Goal: Task Accomplishment & Management: Use online tool/utility

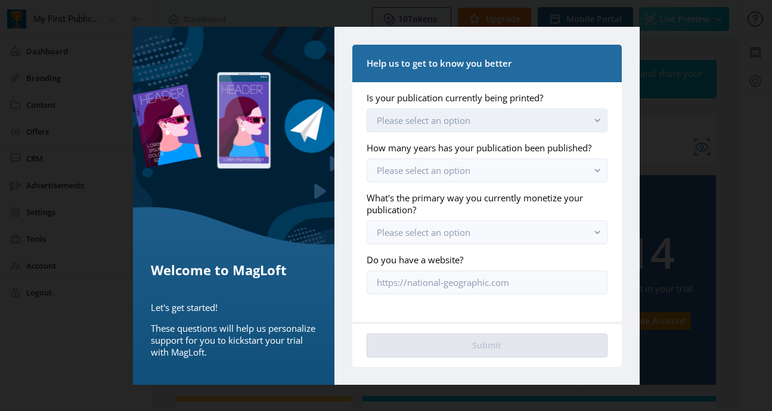
click at [488, 119] on button "Please select an option" at bounding box center [487, 121] width 240 height 24
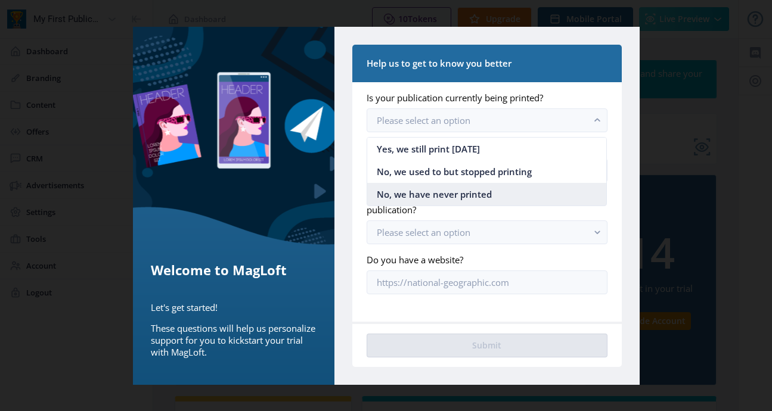
click at [452, 191] on span "No, we have never printed" at bounding box center [434, 194] width 115 height 14
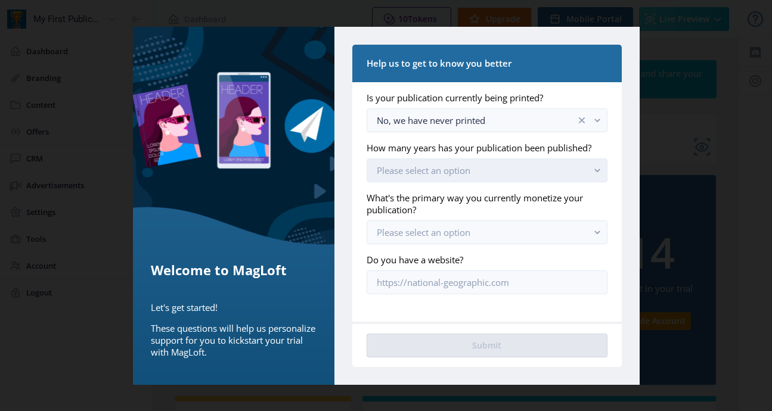
click at [467, 172] on span "Please select an option" at bounding box center [424, 171] width 94 height 12
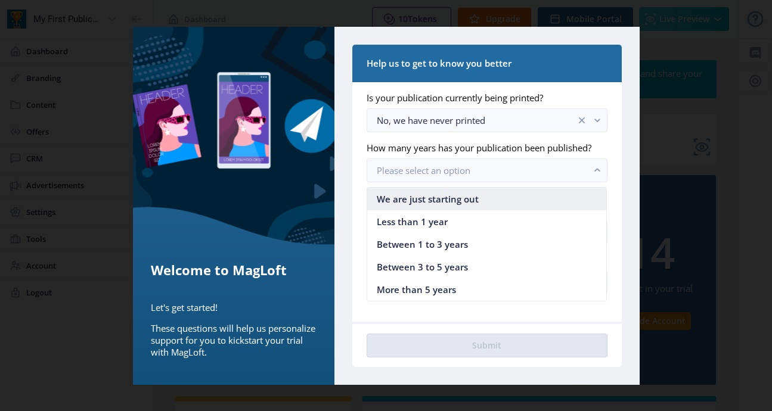
click at [472, 200] on span "We are just starting out" at bounding box center [428, 199] width 102 height 14
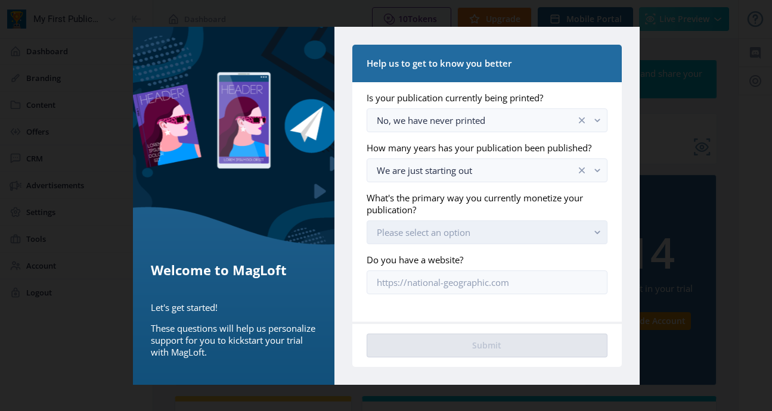
click at [482, 227] on button "Please select an option" at bounding box center [487, 233] width 240 height 24
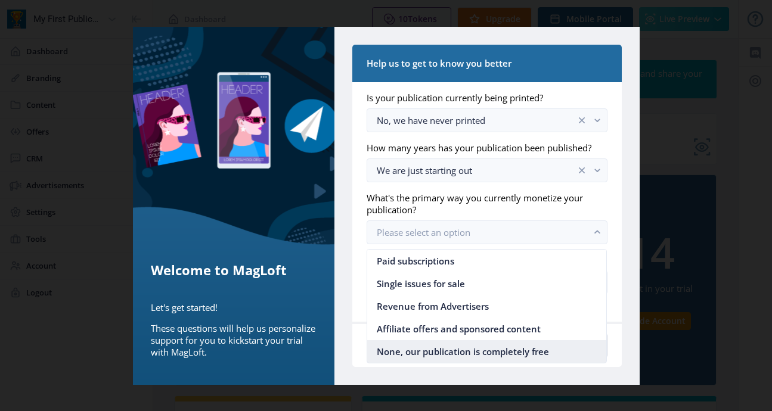
click at [465, 352] on span "None, our publication is completely free" at bounding box center [463, 352] width 172 height 14
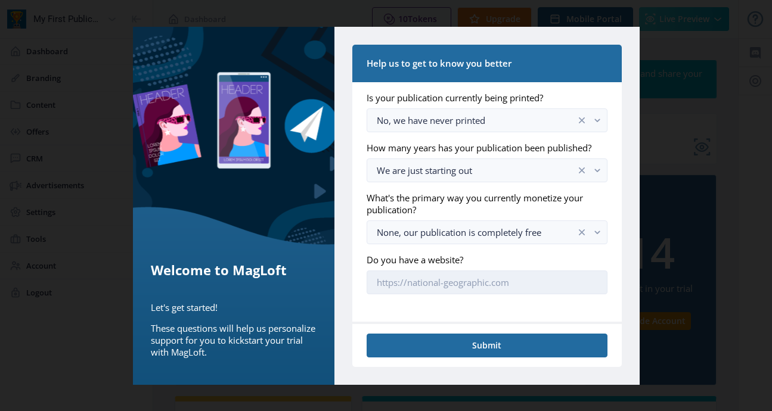
click at [473, 283] on input "Do you have a website?" at bounding box center [487, 283] width 240 height 24
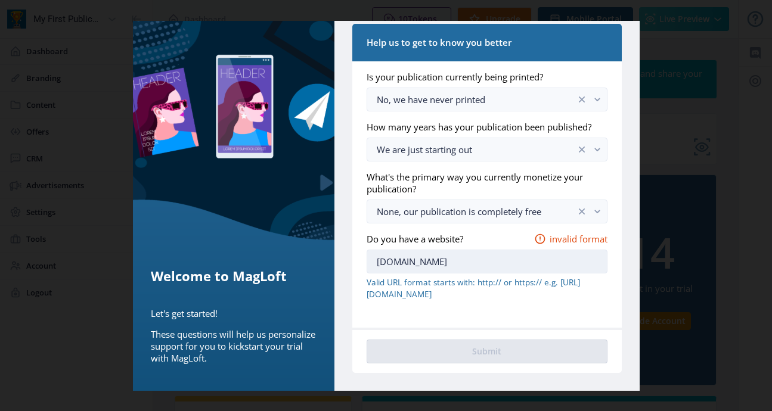
scroll to position [27, 0]
click at [498, 323] on nb-card-body "Is your publication currently being printed? No, we have never printed How many…" at bounding box center [486, 194] width 269 height 266
click at [373, 262] on input "[DOMAIN_NAME]" at bounding box center [487, 262] width 240 height 24
drag, startPoint x: 456, startPoint y: 254, endPoint x: 332, endPoint y: 250, distance: 124.1
click at [340, 250] on div "Help us to get to know you better Is your publication currently being printed? …" at bounding box center [486, 198] width 305 height 385
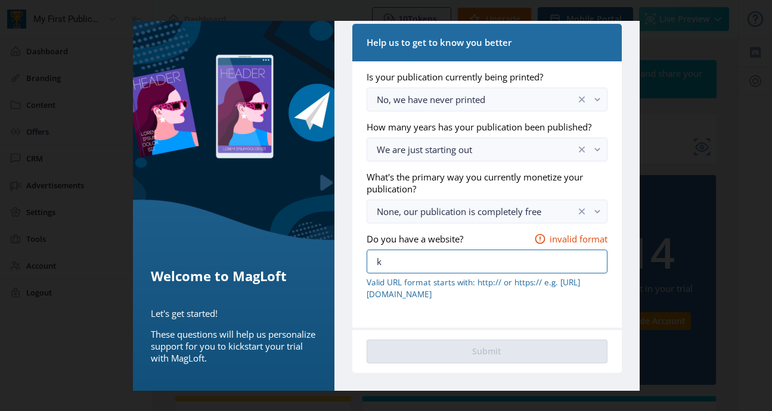
type input "k"
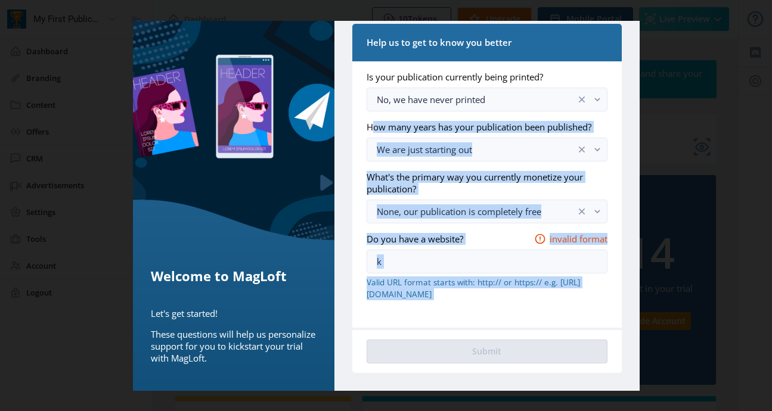
click at [503, 328] on nb-card "Help us to get to know you better Is your publication currently being printed? …" at bounding box center [486, 198] width 269 height 349
click at [442, 273] on input "k" at bounding box center [487, 262] width 240 height 24
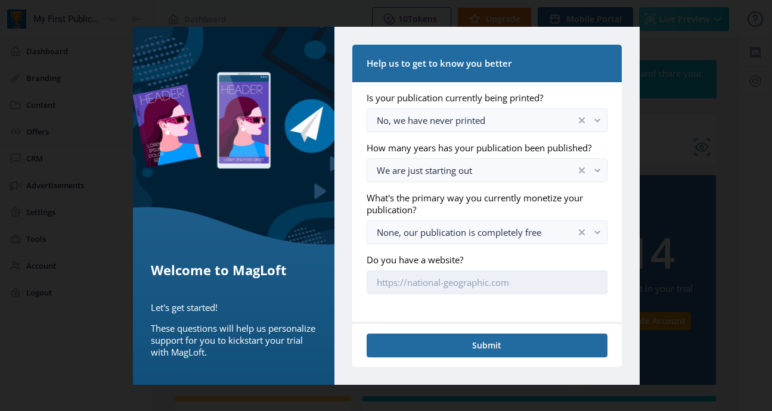
scroll to position [0, 0]
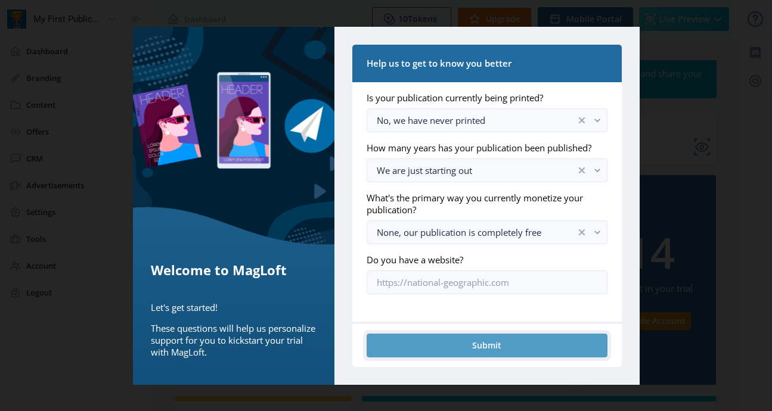
click at [490, 346] on button "Submit" at bounding box center [487, 346] width 240 height 24
click at [489, 341] on button "Submit" at bounding box center [487, 346] width 240 height 24
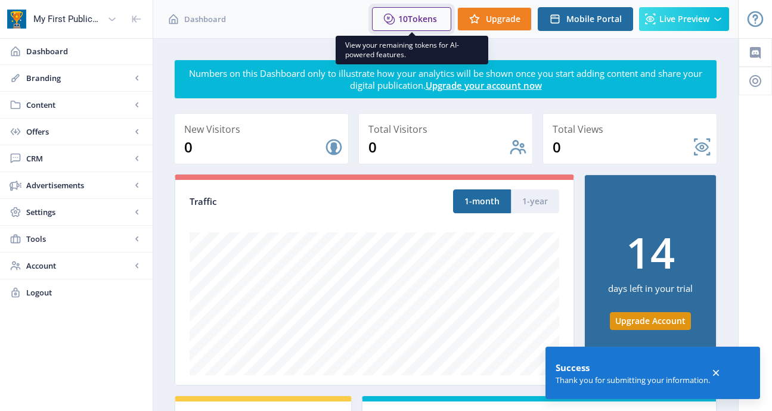
click at [417, 22] on span "Tokens" at bounding box center [422, 18] width 29 height 11
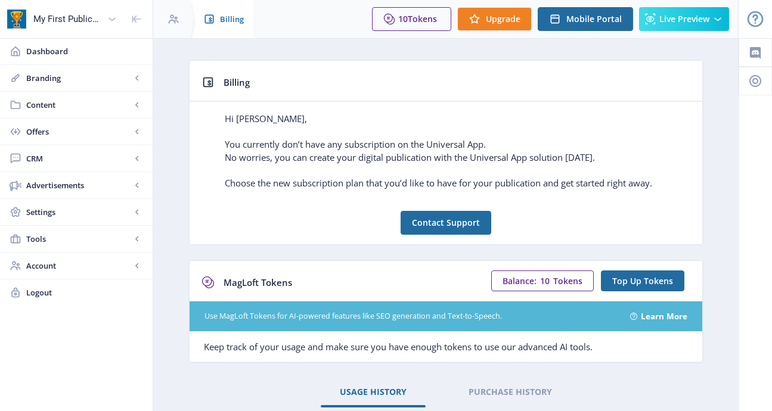
click at [222, 18] on span "Billing" at bounding box center [232, 19] width 24 height 12
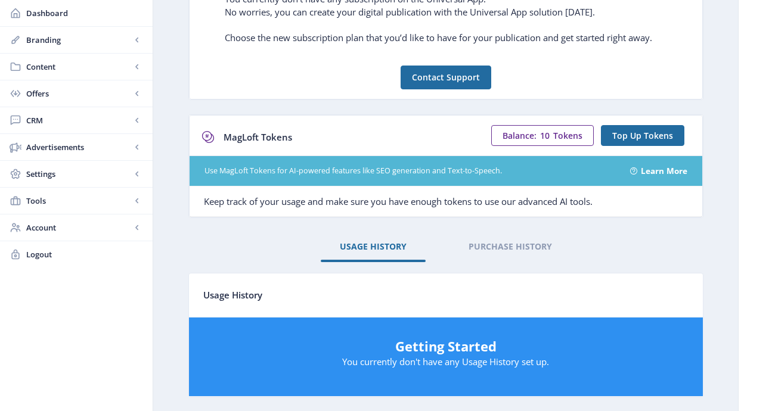
scroll to position [200, 0]
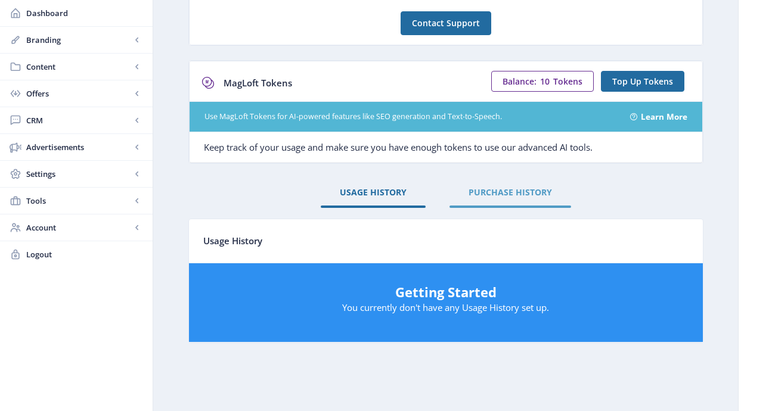
click at [514, 196] on span "PURCHASE HISTORY" at bounding box center [510, 193] width 83 height 10
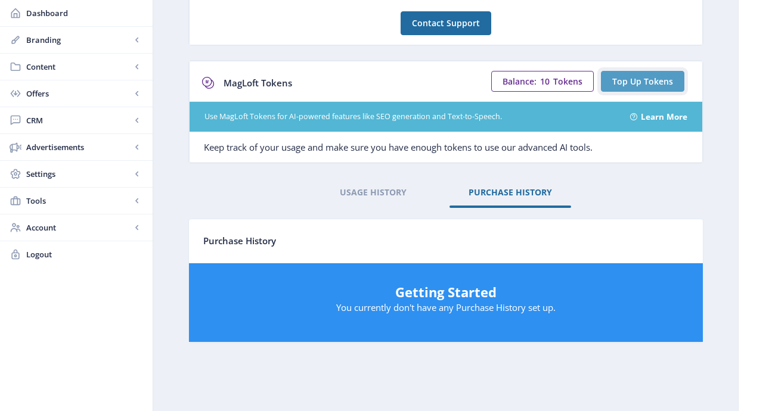
click at [642, 83] on span "Top Up Tokens" at bounding box center [642, 82] width 61 height 10
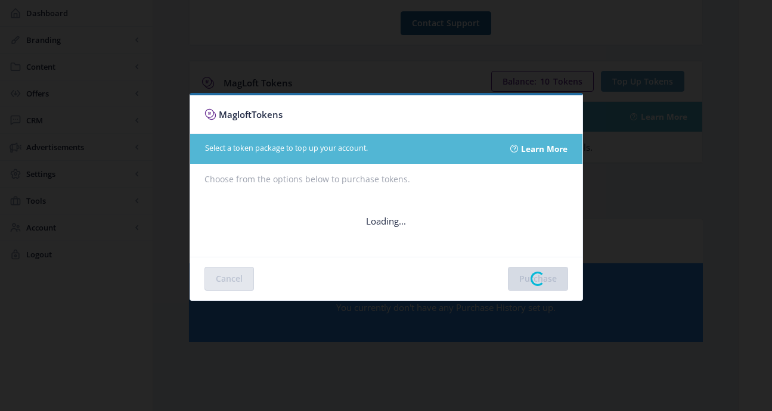
scroll to position [0, 0]
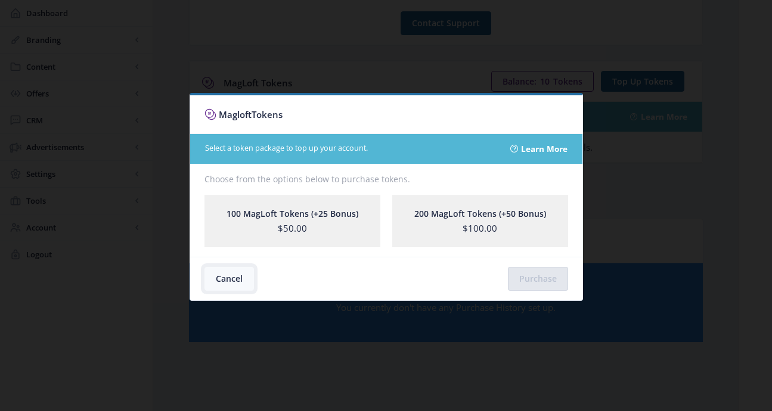
click at [235, 276] on button "Cancel" at bounding box center [228, 279] width 49 height 24
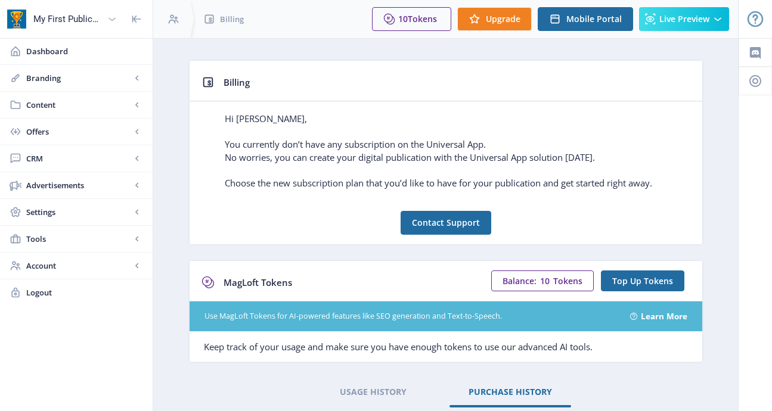
click at [60, 18] on div "My First Publication" at bounding box center [67, 19] width 69 height 26
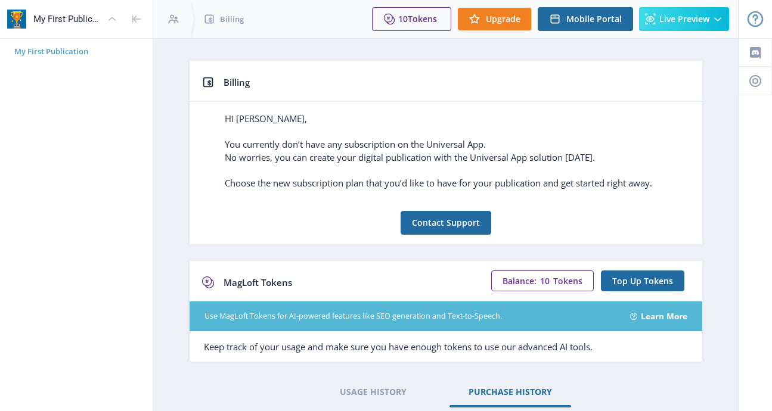
click at [56, 51] on span "My First Publication" at bounding box center [81, 51] width 134 height 12
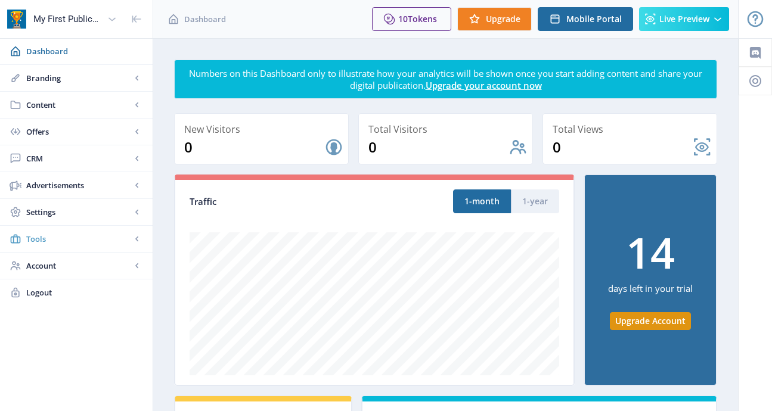
click at [41, 236] on span "Tools" at bounding box center [78, 239] width 105 height 12
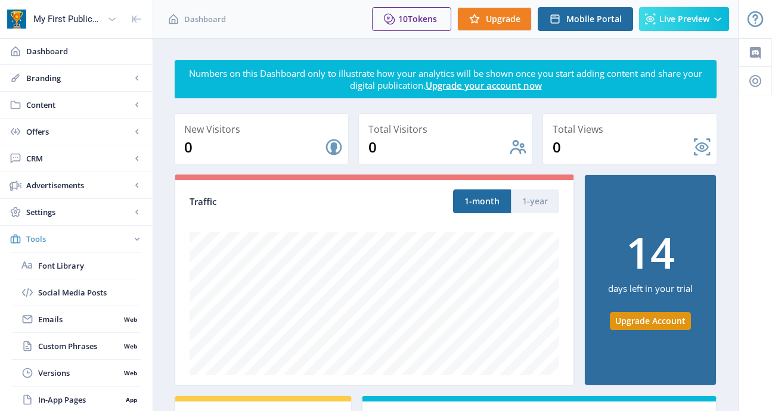
click at [41, 237] on span "Tools" at bounding box center [78, 239] width 105 height 12
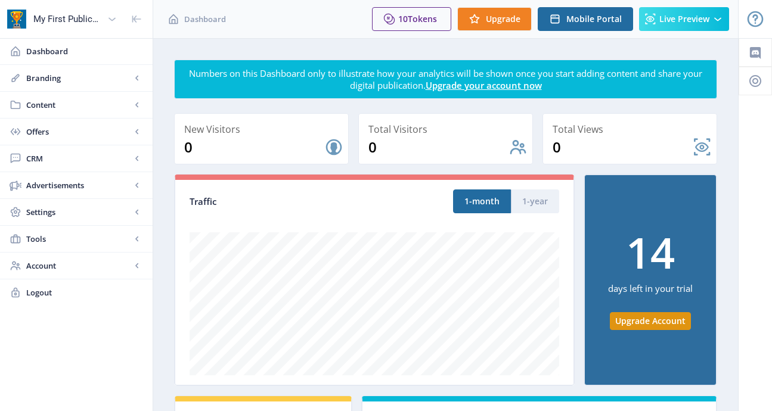
click at [41, 237] on span "Tools" at bounding box center [78, 239] width 105 height 12
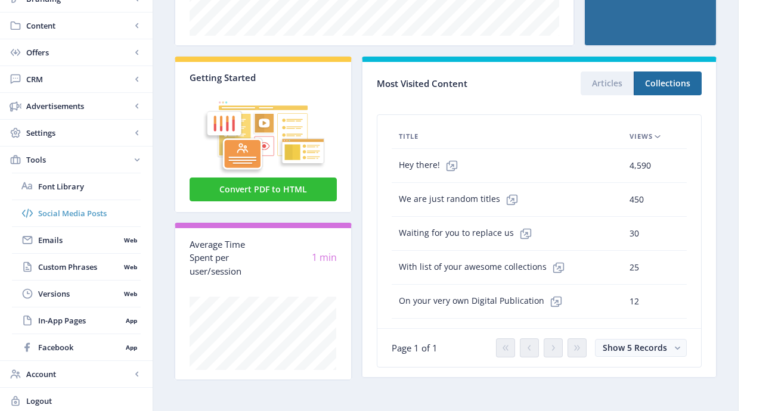
scroll to position [343, 0]
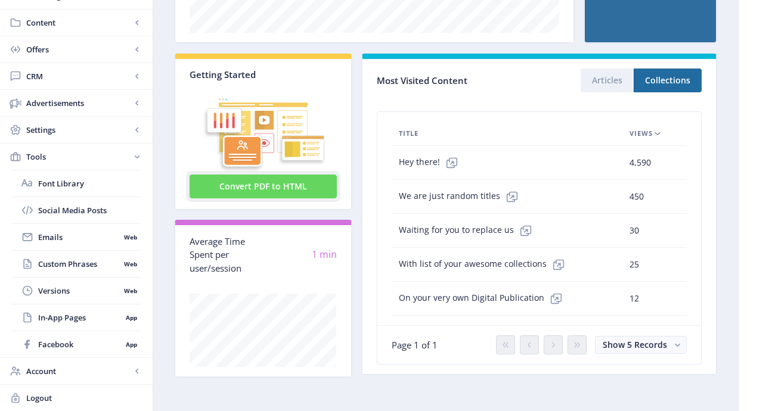
click at [271, 185] on button "Convert PDF to HTML" at bounding box center [263, 187] width 147 height 24
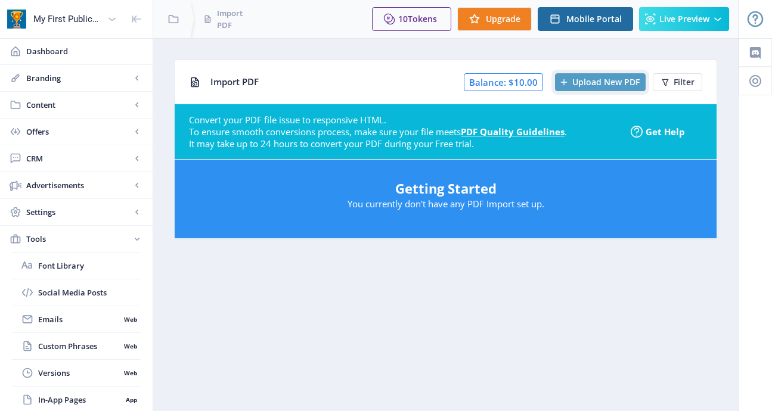
click at [593, 81] on span "Upload New PDF" at bounding box center [605, 83] width 67 height 10
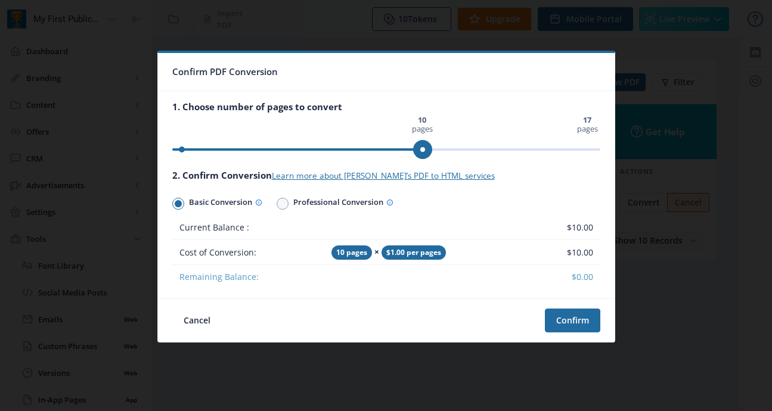
drag, startPoint x: 424, startPoint y: 147, endPoint x: 465, endPoint y: 153, distance: 41.6
click at [465, 151] on ngx-slider "0 pages 17 pages 10 pages" at bounding box center [386, 149] width 428 height 2
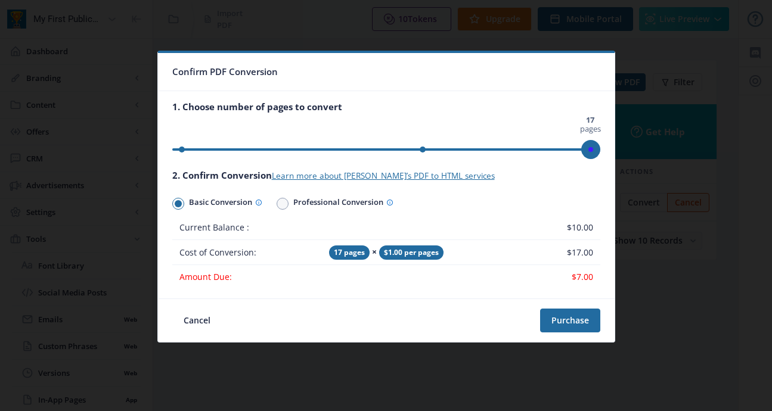
drag, startPoint x: 429, startPoint y: 147, endPoint x: 596, endPoint y: 156, distance: 167.2
click at [596, 156] on span "ngx-slider" at bounding box center [590, 149] width 19 height 19
click at [569, 317] on button "Purchase" at bounding box center [570, 321] width 60 height 24
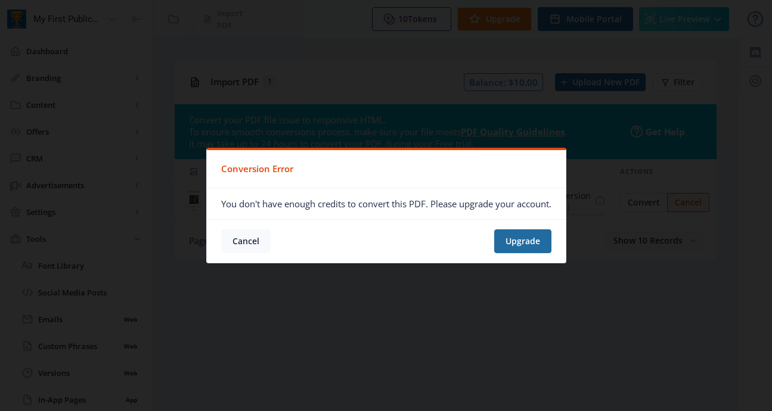
click at [244, 235] on button "Cancel" at bounding box center [245, 242] width 49 height 24
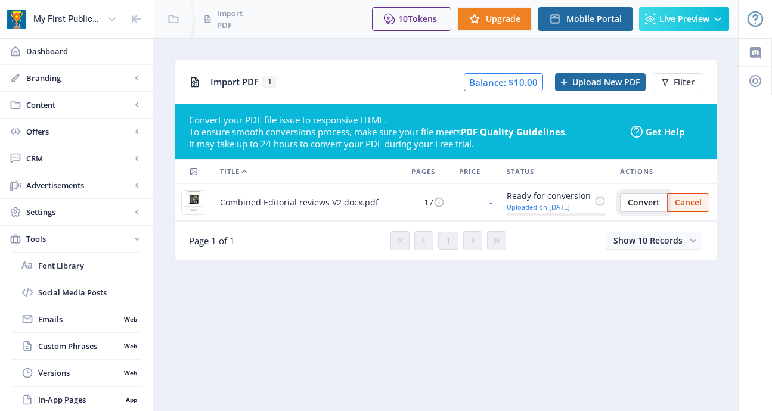
click at [650, 203] on span "Convert" at bounding box center [644, 203] width 32 height 10
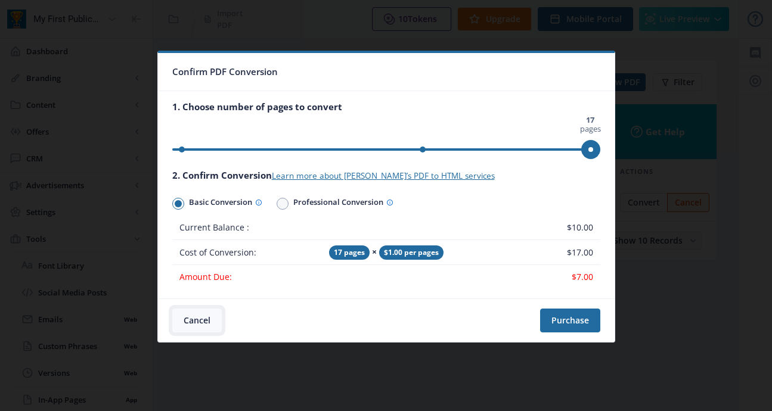
click at [196, 321] on button "Cancel" at bounding box center [196, 321] width 49 height 24
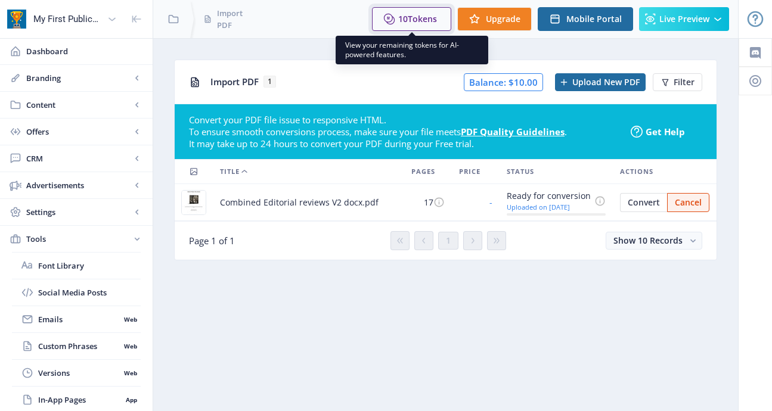
click at [403, 21] on button "10 Tokens" at bounding box center [411, 19] width 79 height 24
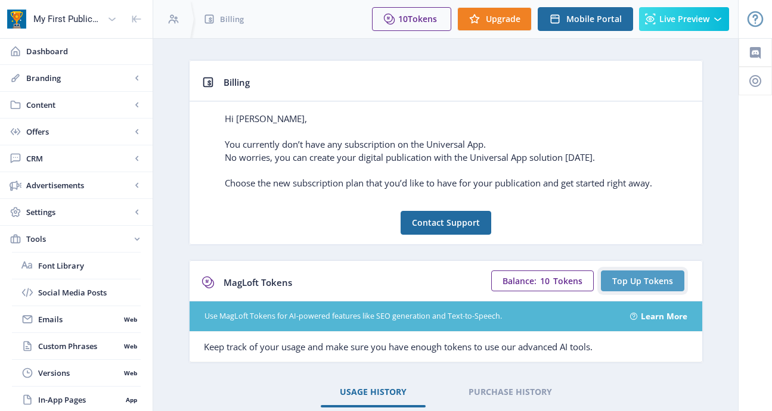
click at [636, 287] on button "Top Up Tokens" at bounding box center [642, 281] width 83 height 21
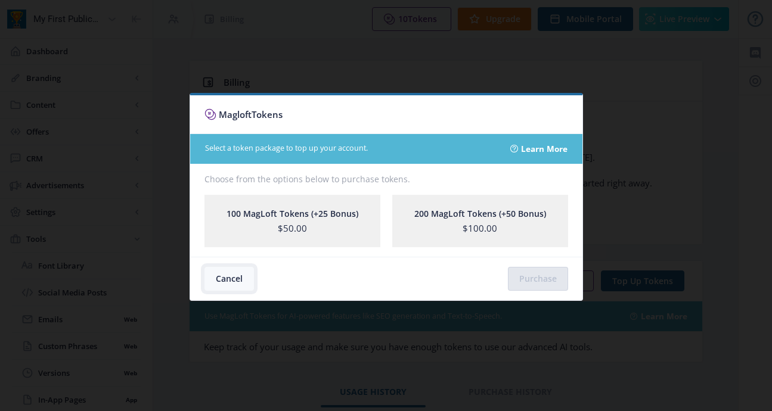
click at [233, 276] on button "Cancel" at bounding box center [228, 279] width 49 height 24
